Goal: Task Accomplishment & Management: Check status

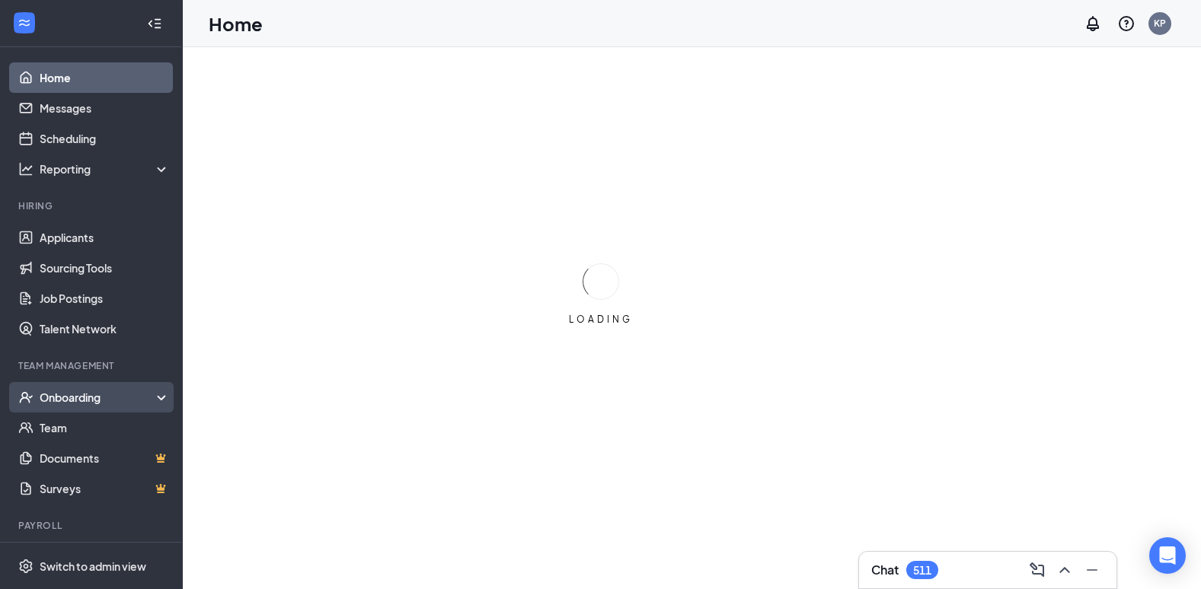
click at [86, 394] on div "Onboarding" at bounding box center [98, 397] width 117 height 15
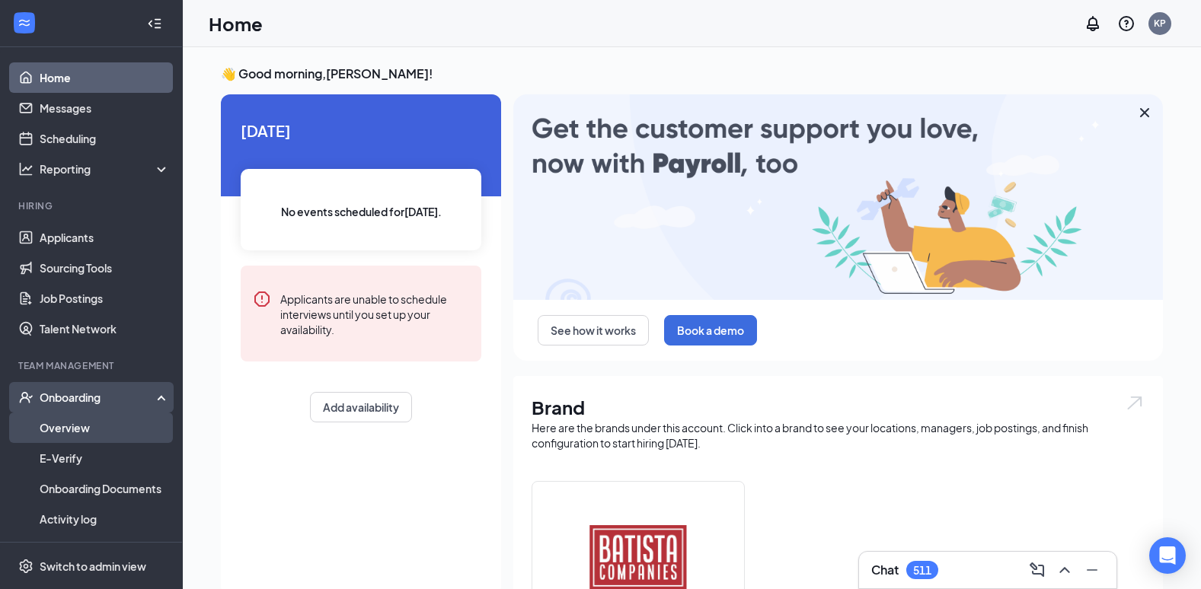
click at [70, 426] on link "Overview" at bounding box center [105, 428] width 130 height 30
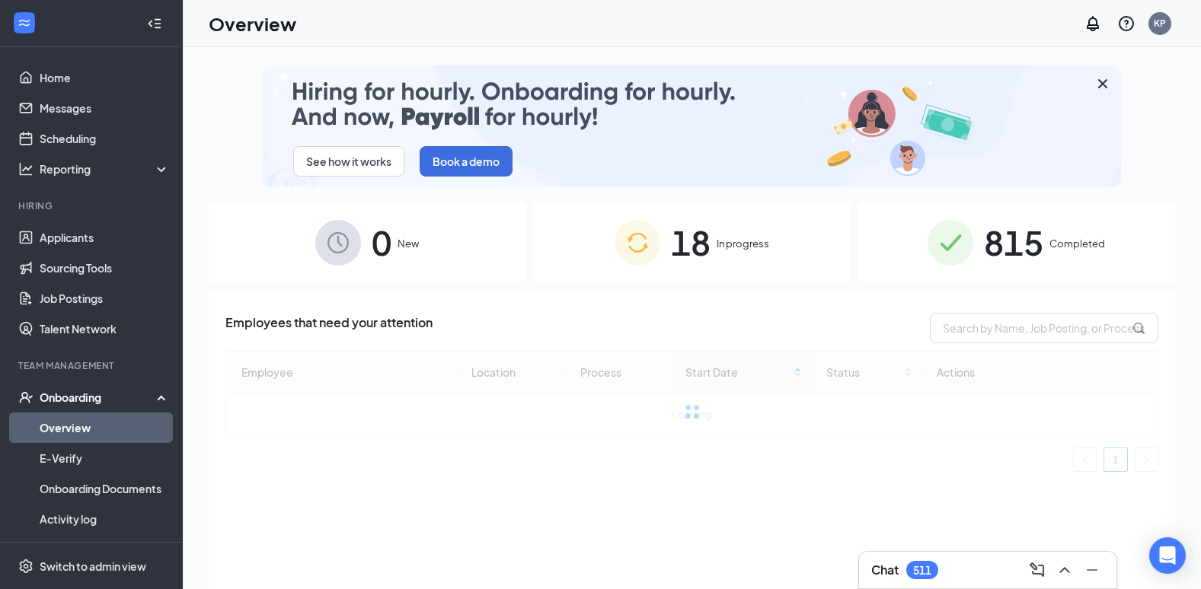
click at [1049, 244] on span "Completed" at bounding box center [1077, 243] width 56 height 15
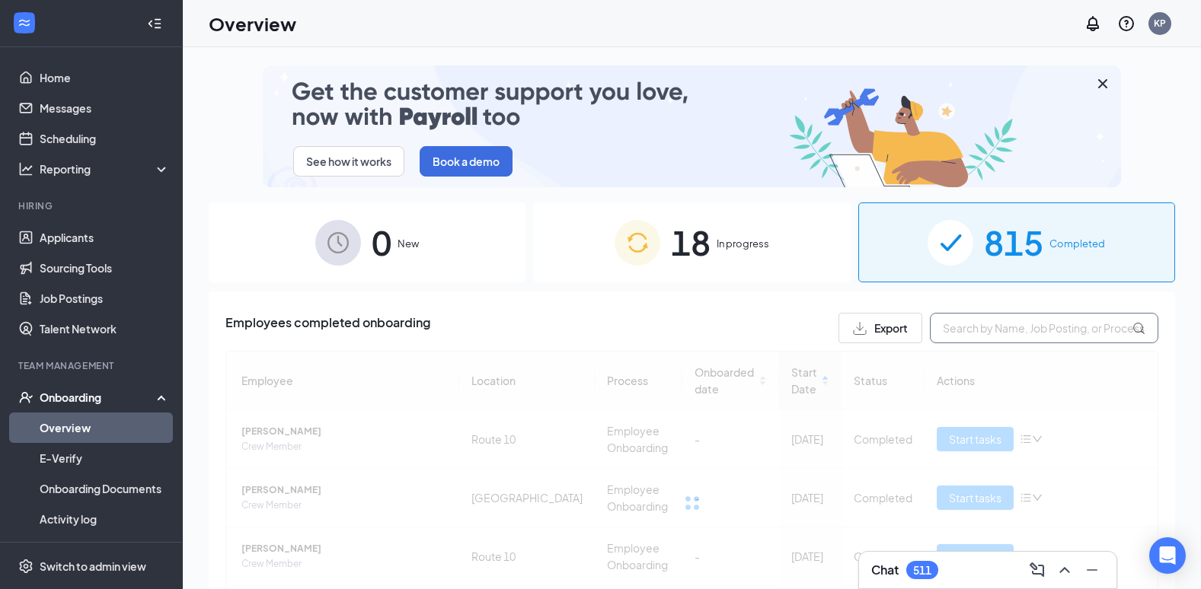
click at [1010, 327] on input "text" at bounding box center [1044, 328] width 228 height 30
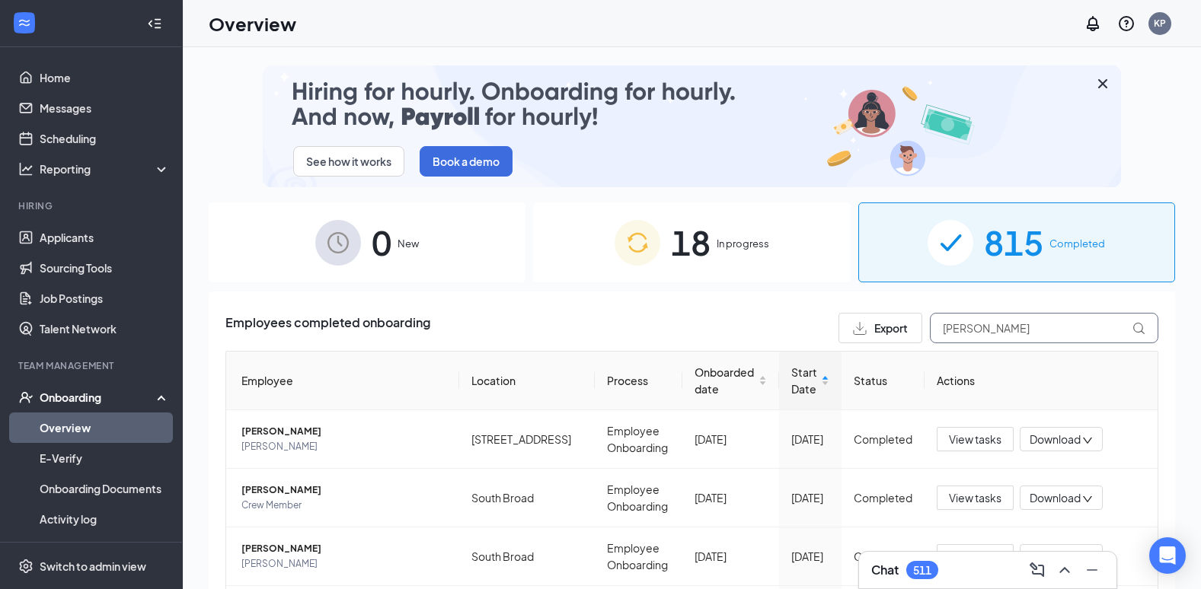
type input "[PERSON_NAME]"
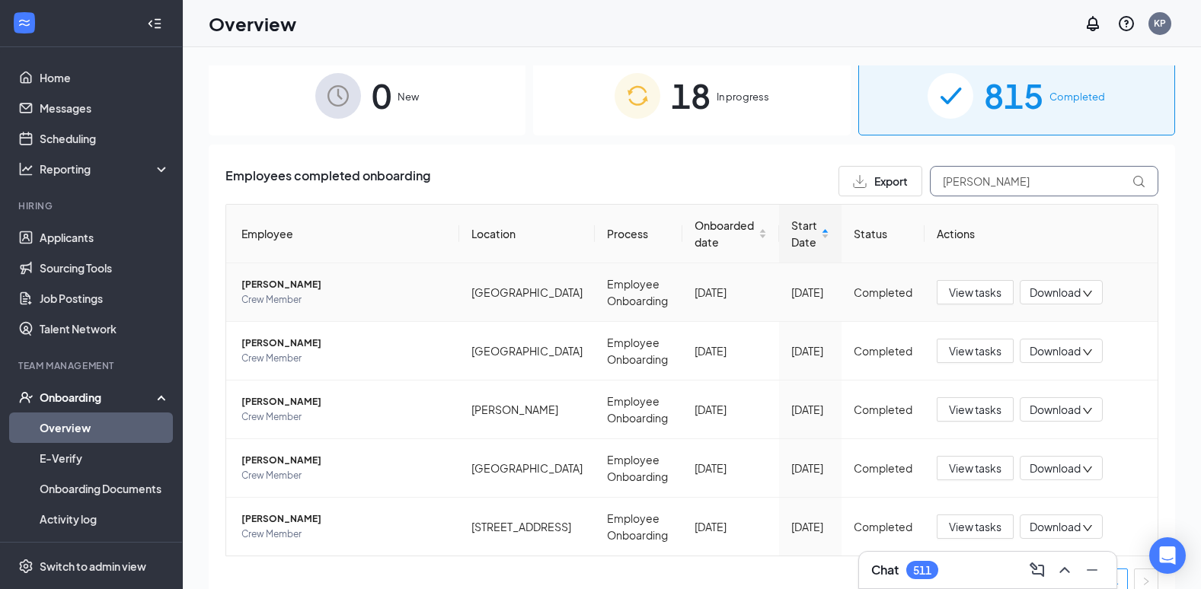
scroll to position [167, 0]
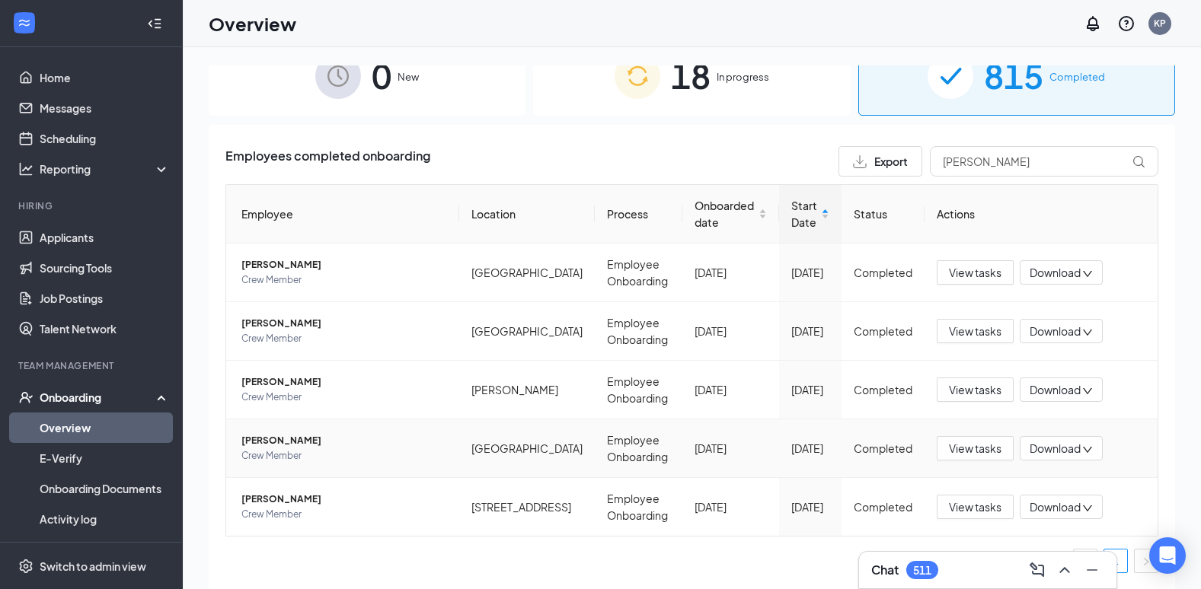
click at [276, 445] on span "[PERSON_NAME]" at bounding box center [344, 440] width 206 height 15
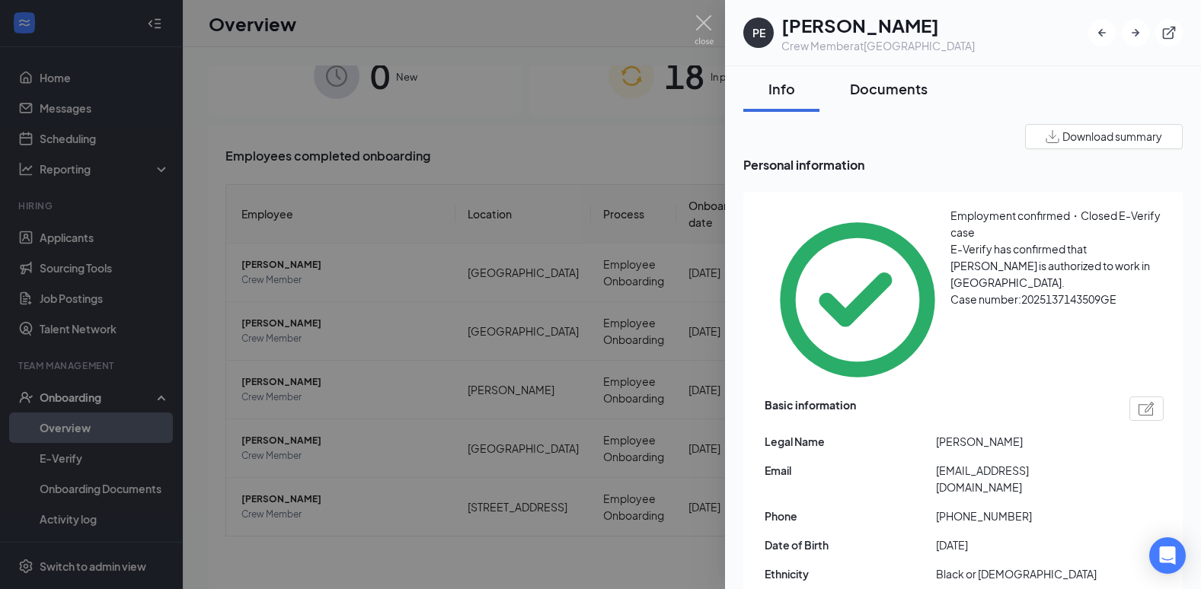
click at [899, 80] on div "Documents" at bounding box center [889, 88] width 78 height 19
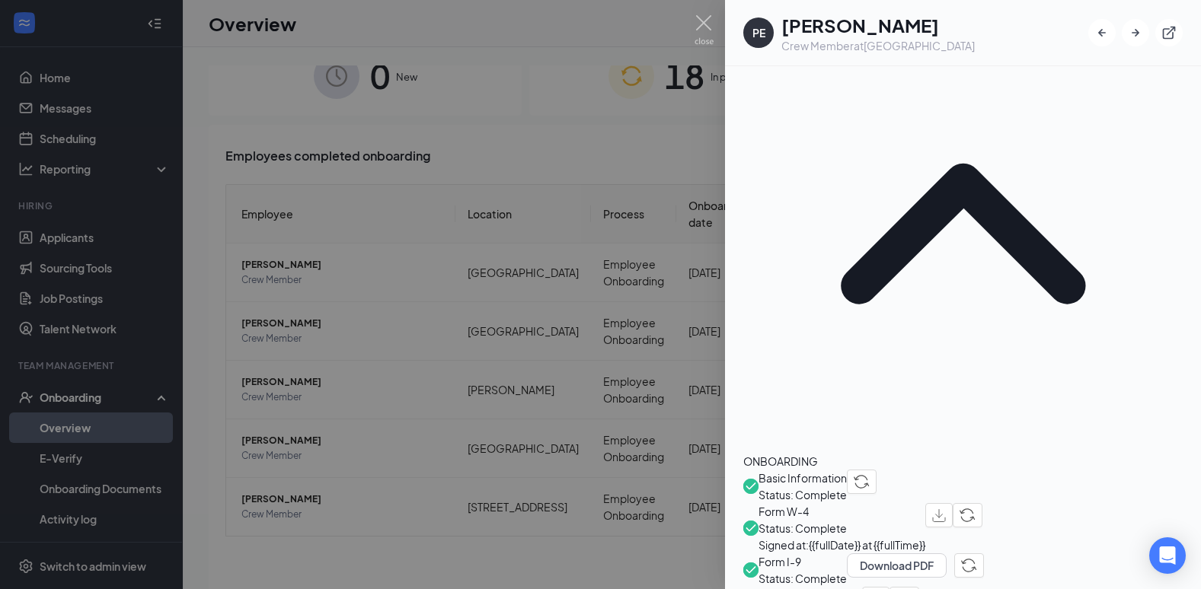
scroll to position [228, 0]
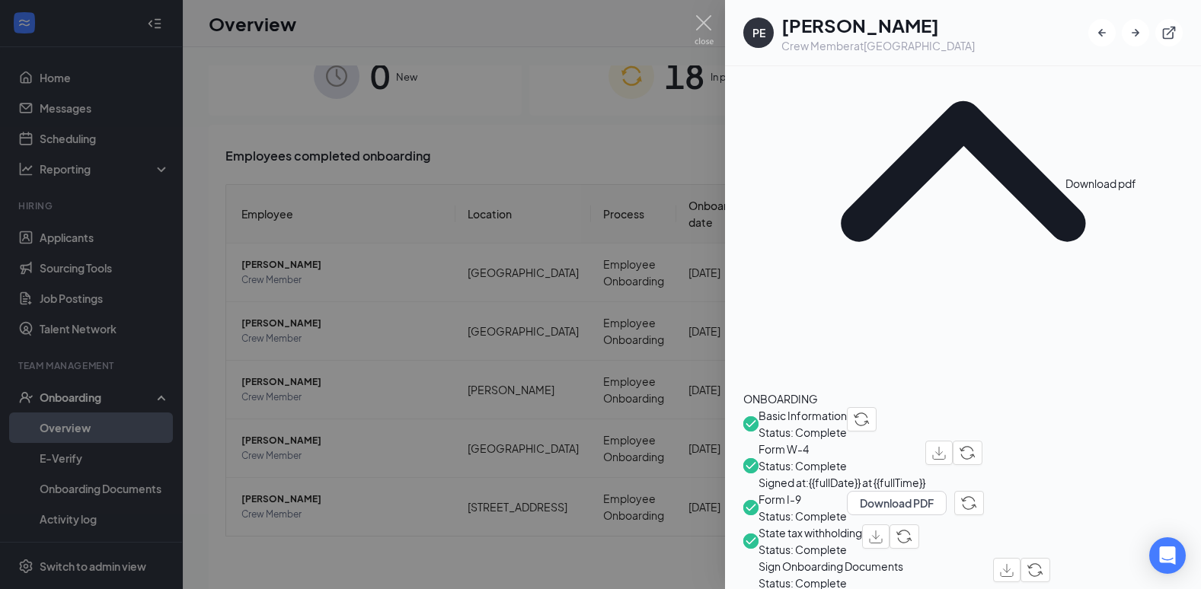
click at [1013, 564] on img "button" at bounding box center [1007, 570] width 14 height 13
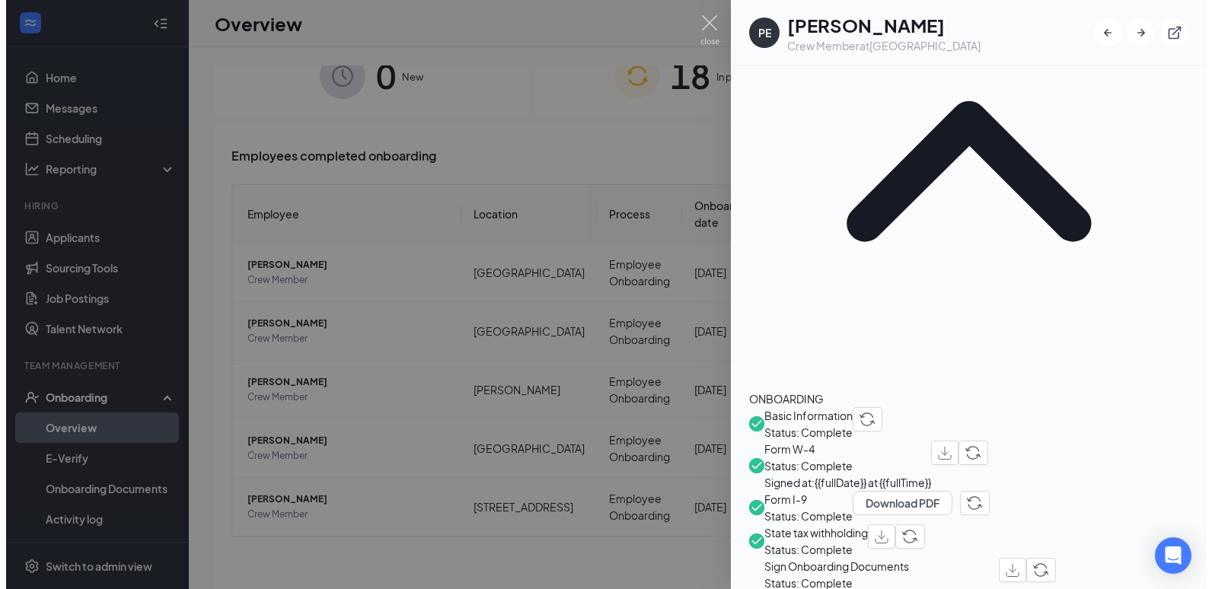
scroll to position [76, 0]
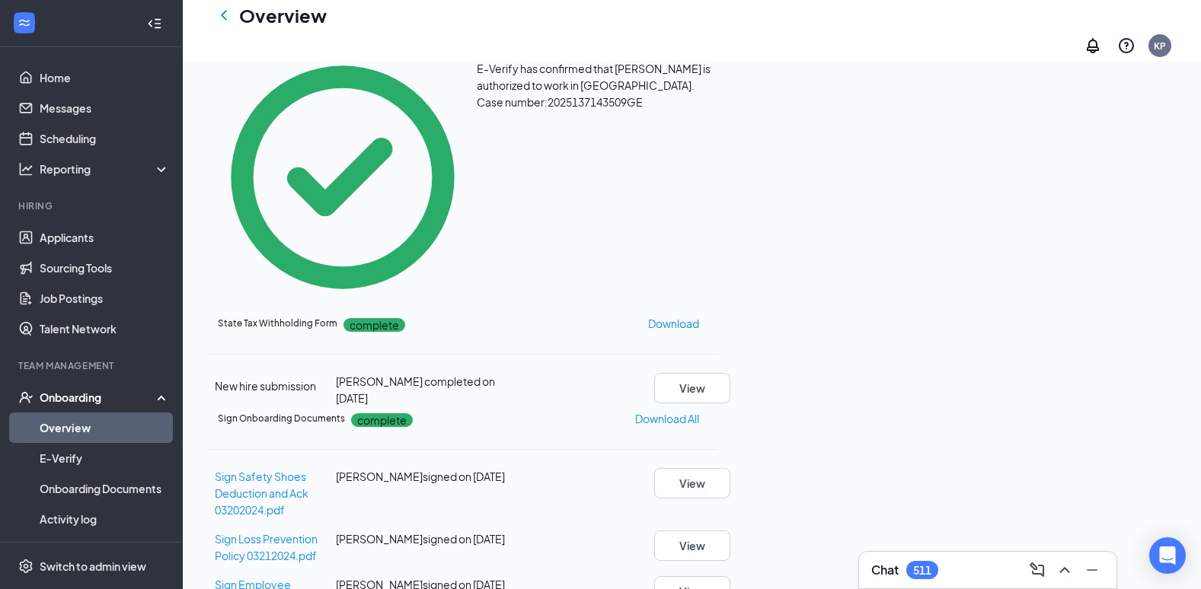
scroll to position [709, 0]
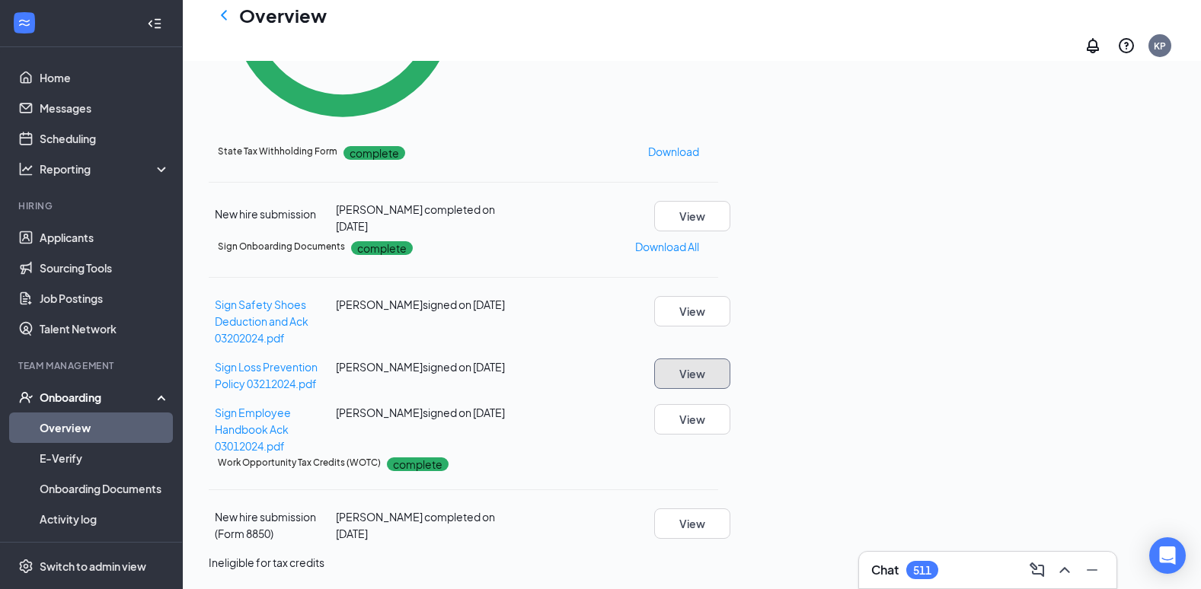
click at [730, 359] on button "View" at bounding box center [692, 374] width 76 height 30
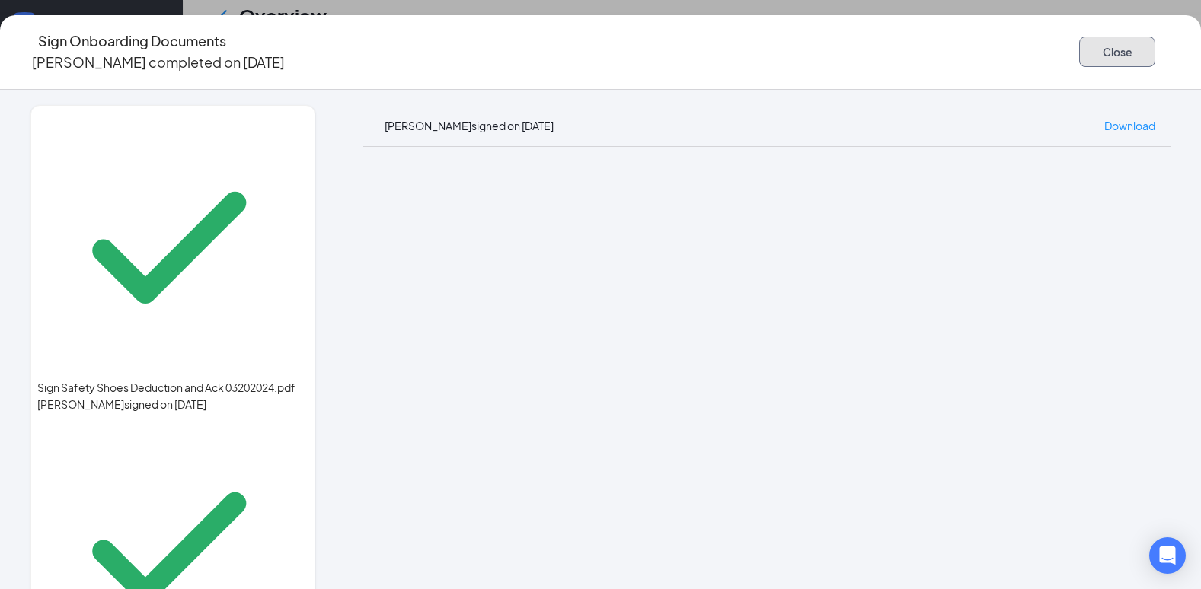
click at [1088, 47] on button "Close" at bounding box center [1117, 52] width 76 height 30
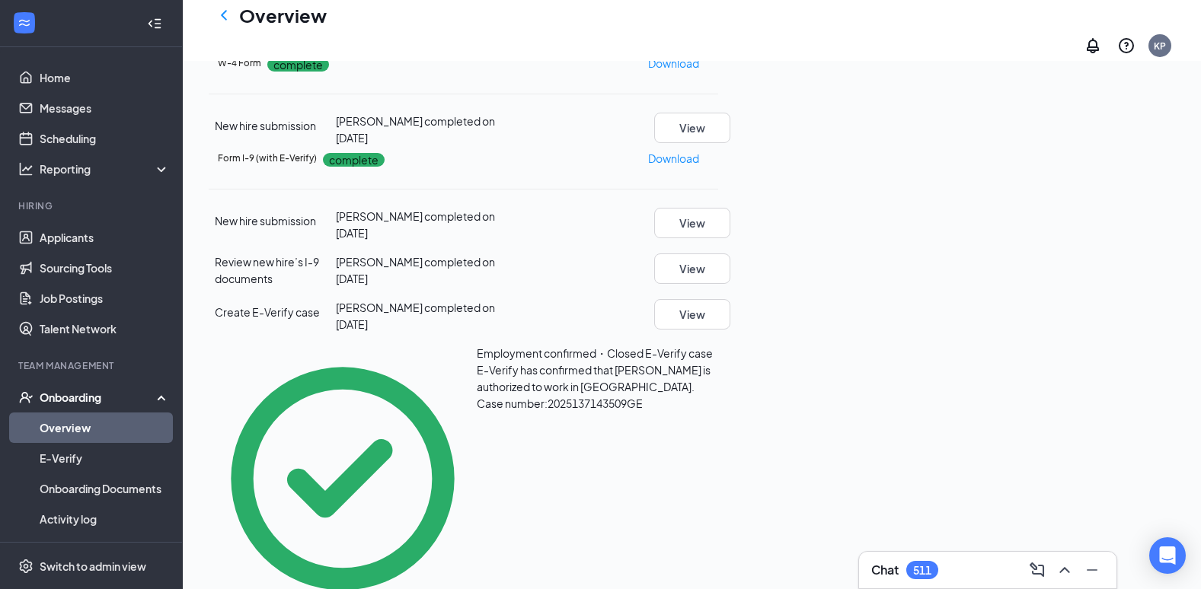
scroll to position [24, 0]
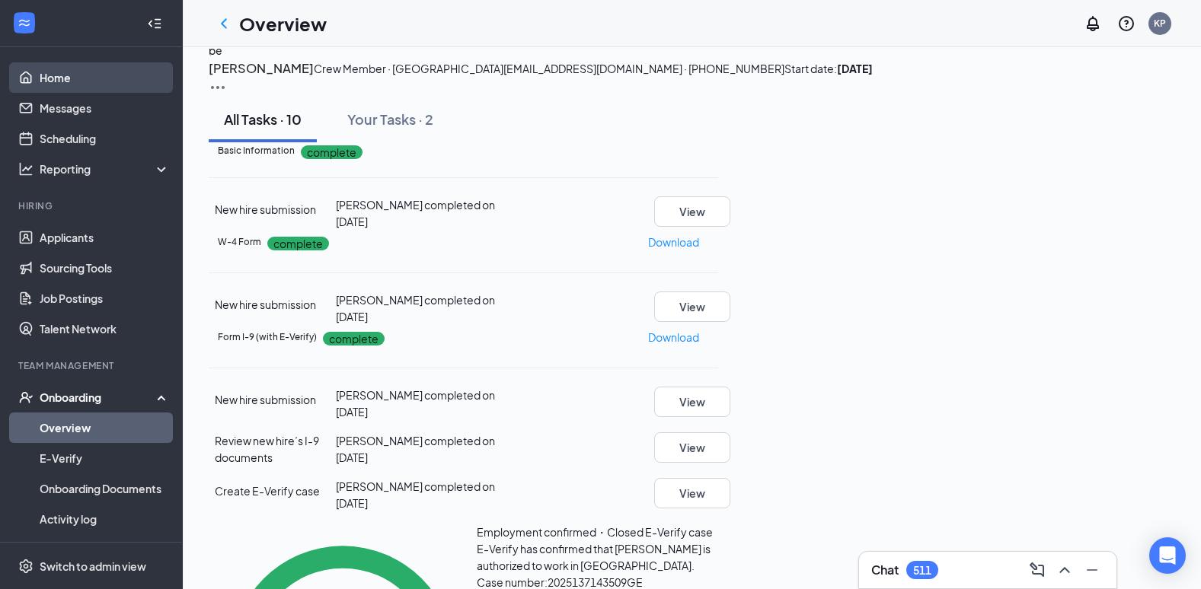
drag, startPoint x: 43, startPoint y: 80, endPoint x: 48, endPoint y: 86, distance: 8.1
click at [44, 78] on link "Home" at bounding box center [105, 77] width 130 height 30
